Goal: Transaction & Acquisition: Purchase product/service

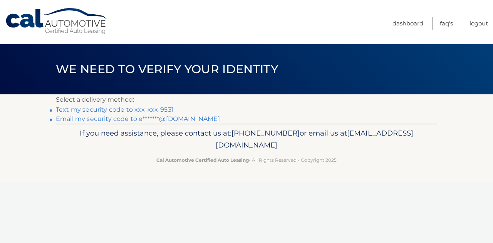
click at [113, 109] on link "Text my security code to xxx-xxx-9531" at bounding box center [115, 109] width 118 height 7
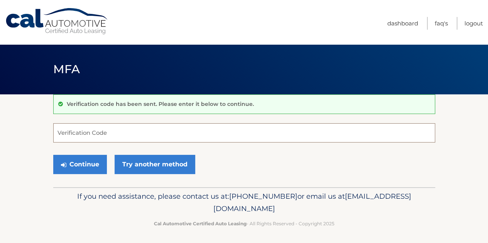
click at [114, 131] on input "Verification Code" at bounding box center [244, 132] width 382 height 19
type input "590529"
click at [53, 155] on button "Continue" at bounding box center [80, 164] width 54 height 19
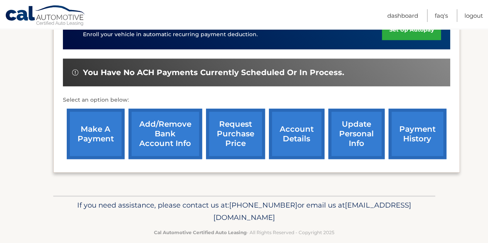
scroll to position [280, 0]
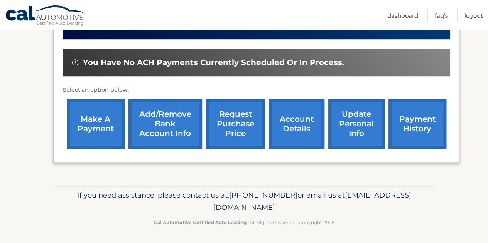
click at [109, 123] on link "make a payment" at bounding box center [96, 124] width 58 height 51
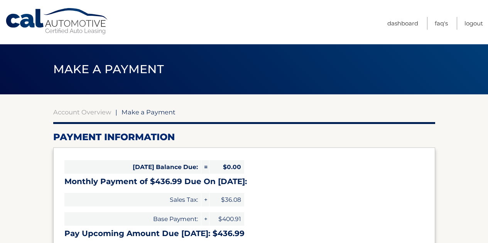
select select "MzAwYzFmMDktM2Y3Yi00ODRhLTkyNmItZjhhNGU2NTlmNGE3"
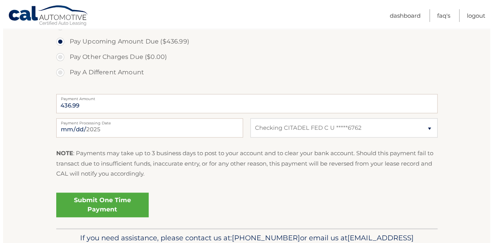
scroll to position [270, 0]
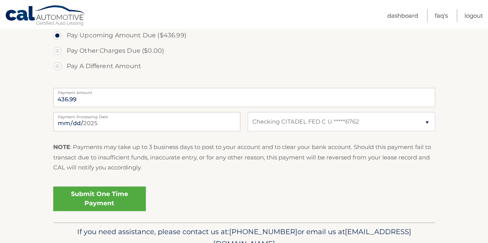
click at [91, 199] on link "Submit One Time Payment" at bounding box center [99, 199] width 93 height 25
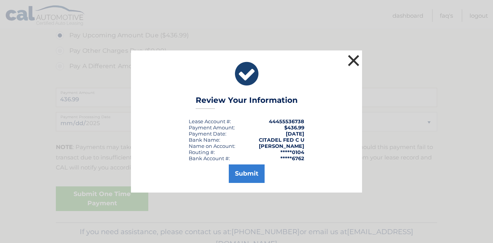
click at [352, 58] on button "×" at bounding box center [353, 60] width 15 height 15
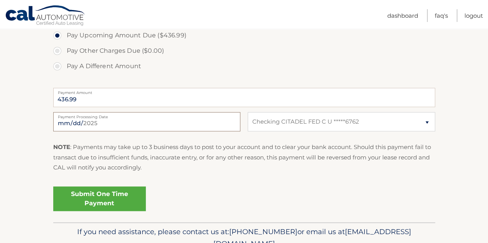
click at [202, 124] on input "2025-10-03" at bounding box center [146, 121] width 187 height 19
type input "2025-10-05"
click at [91, 195] on link "Submit One Time Payment" at bounding box center [99, 199] width 93 height 25
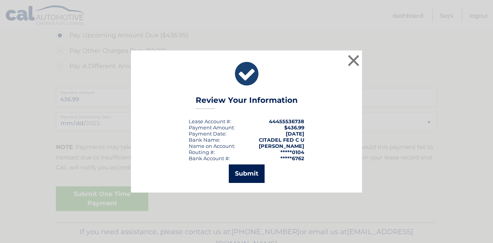
click at [257, 176] on button "Submit" at bounding box center [247, 174] width 36 height 19
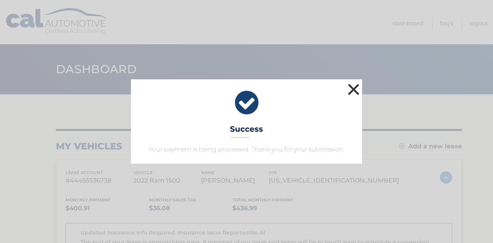
click at [351, 91] on button "×" at bounding box center [353, 89] width 15 height 15
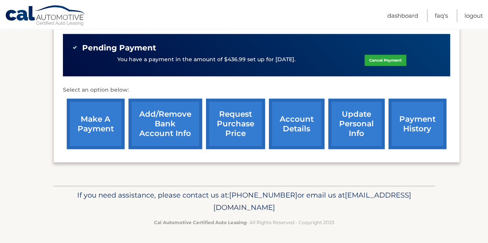
scroll to position [295, 0]
click at [94, 127] on link "make a payment" at bounding box center [96, 124] width 58 height 51
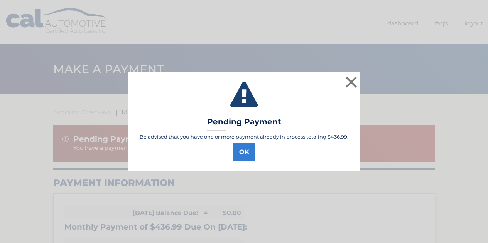
select select "MzAwYzFmMDktM2Y3Yi00ODRhLTkyNmItZjhhNGU2NTlmNGE3"
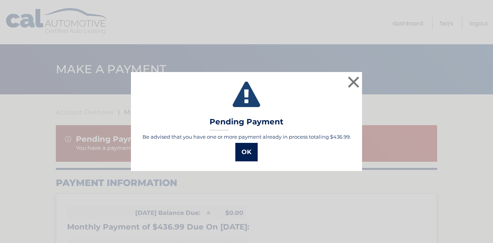
click at [248, 158] on button "OK" at bounding box center [247, 152] width 22 height 19
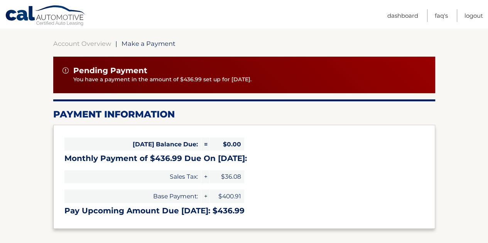
scroll to position [154, 0]
